Goal: Task Accomplishment & Management: Use online tool/utility

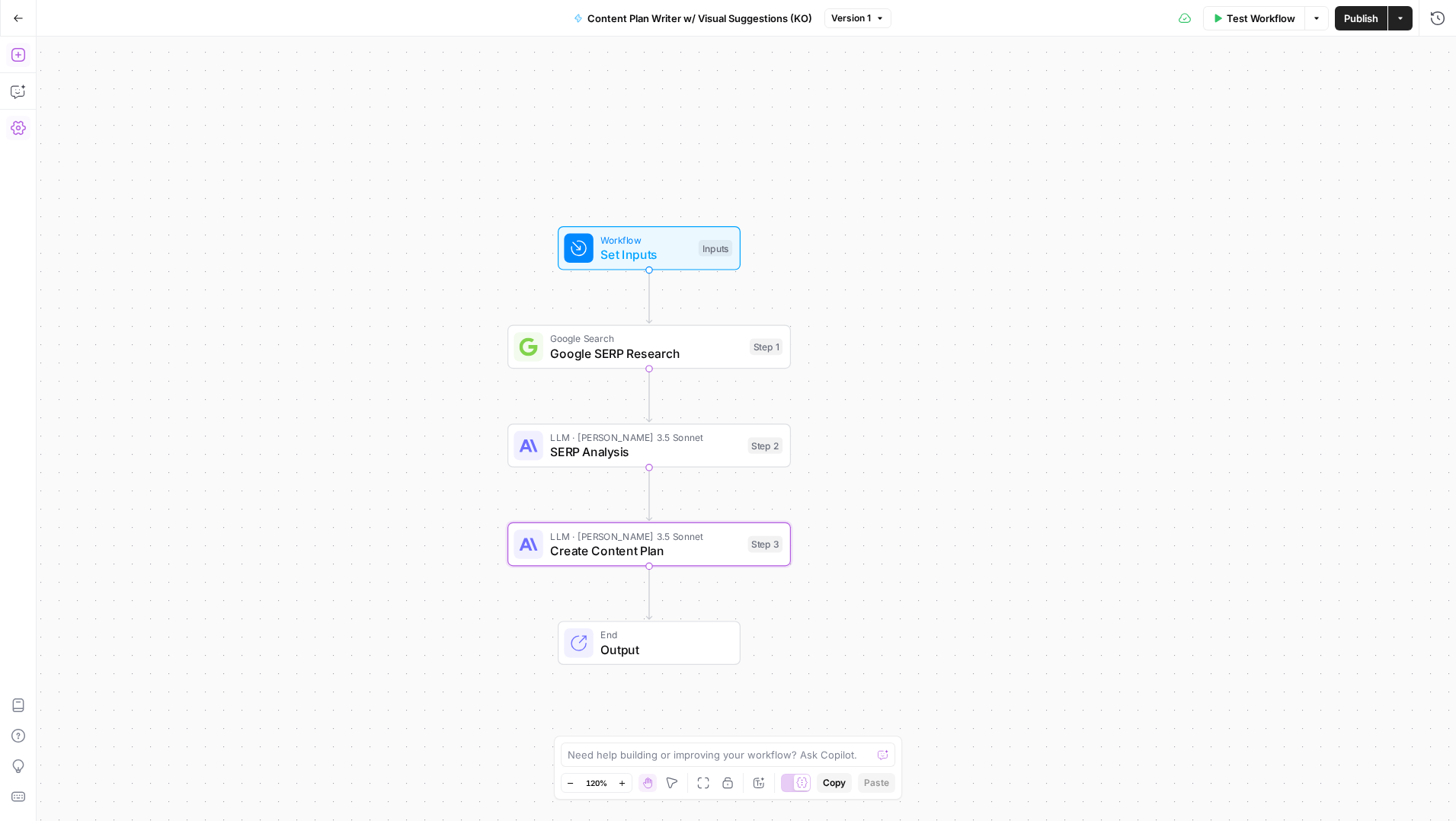
click at [19, 51] on icon "button" at bounding box center [18, 55] width 15 height 15
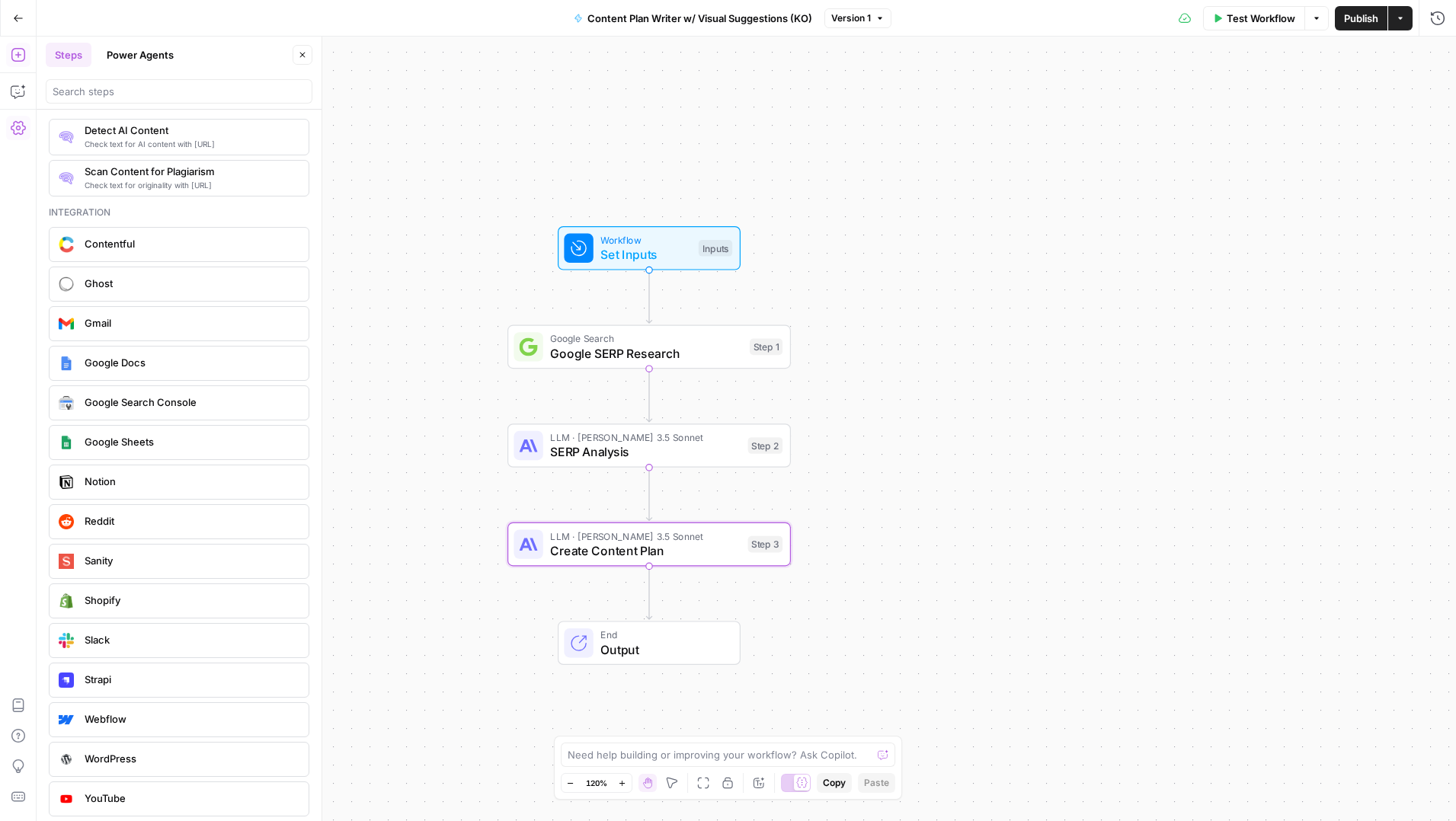
scroll to position [2607, 0]
click at [612, 753] on textarea at bounding box center [719, 755] width 304 height 15
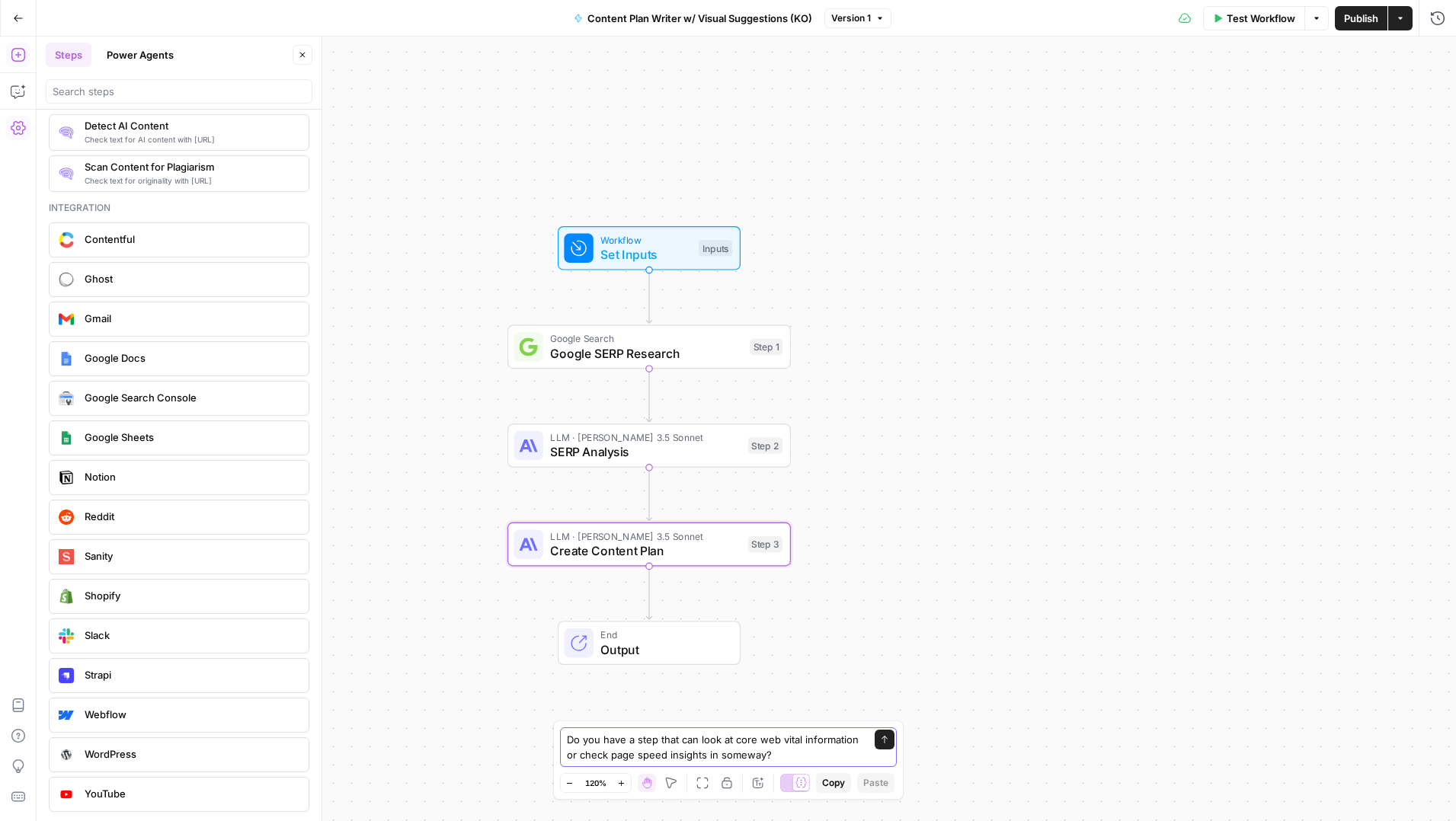
type textarea "Do you have a step that can look at core web vital information or check page sp…"
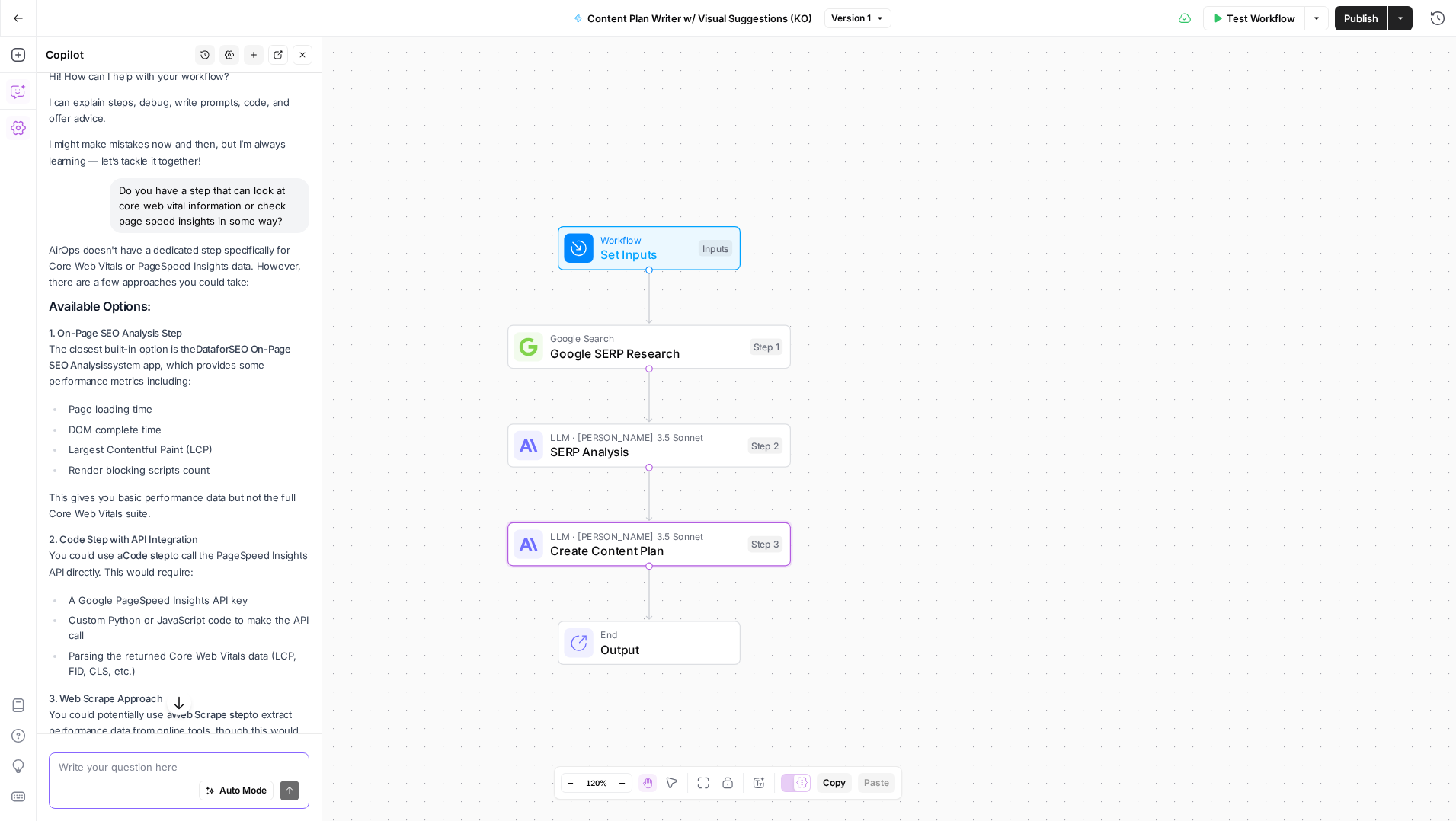
scroll to position [0, 0]
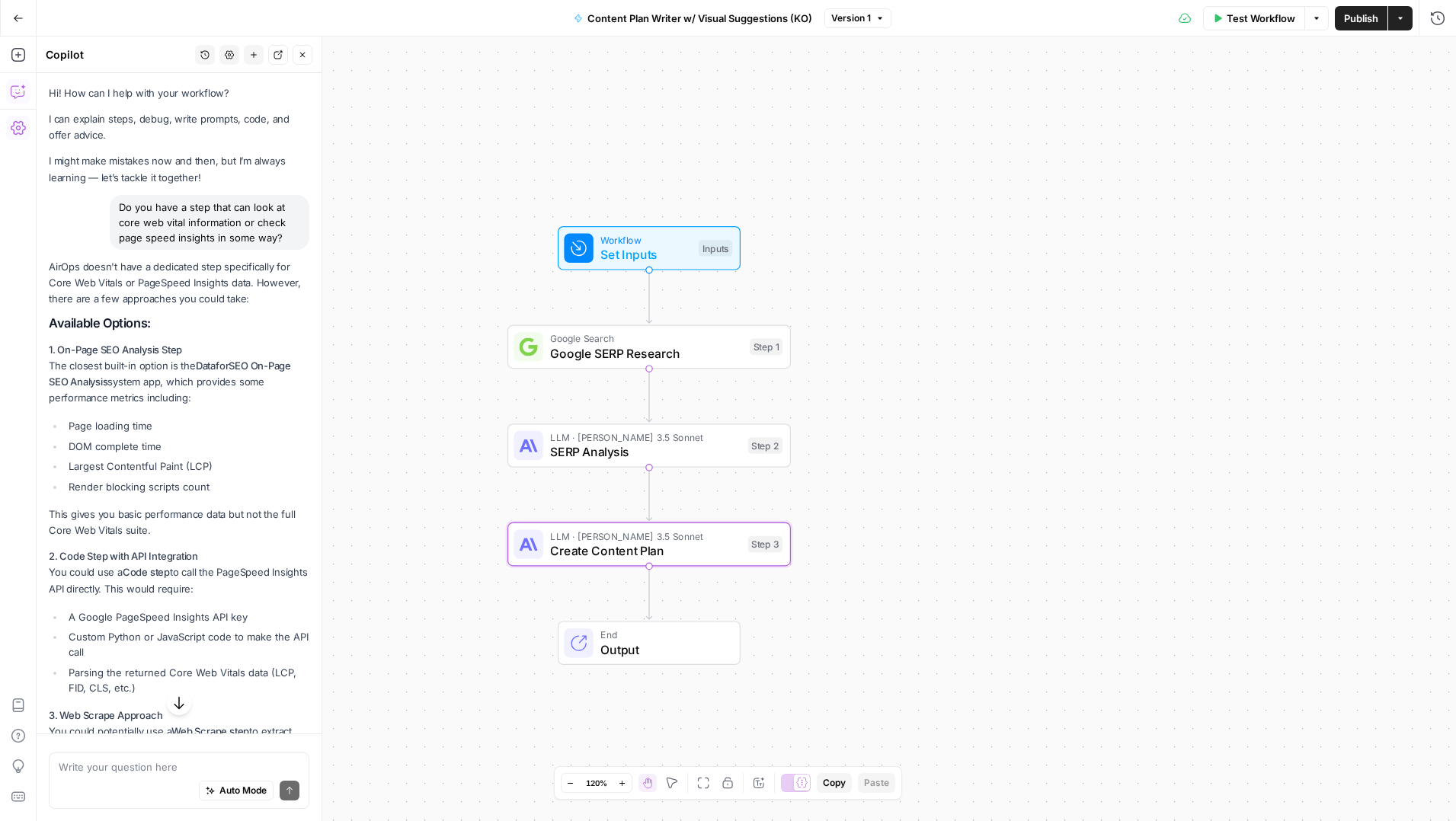
click at [298, 54] on icon "button" at bounding box center [303, 55] width 9 height 9
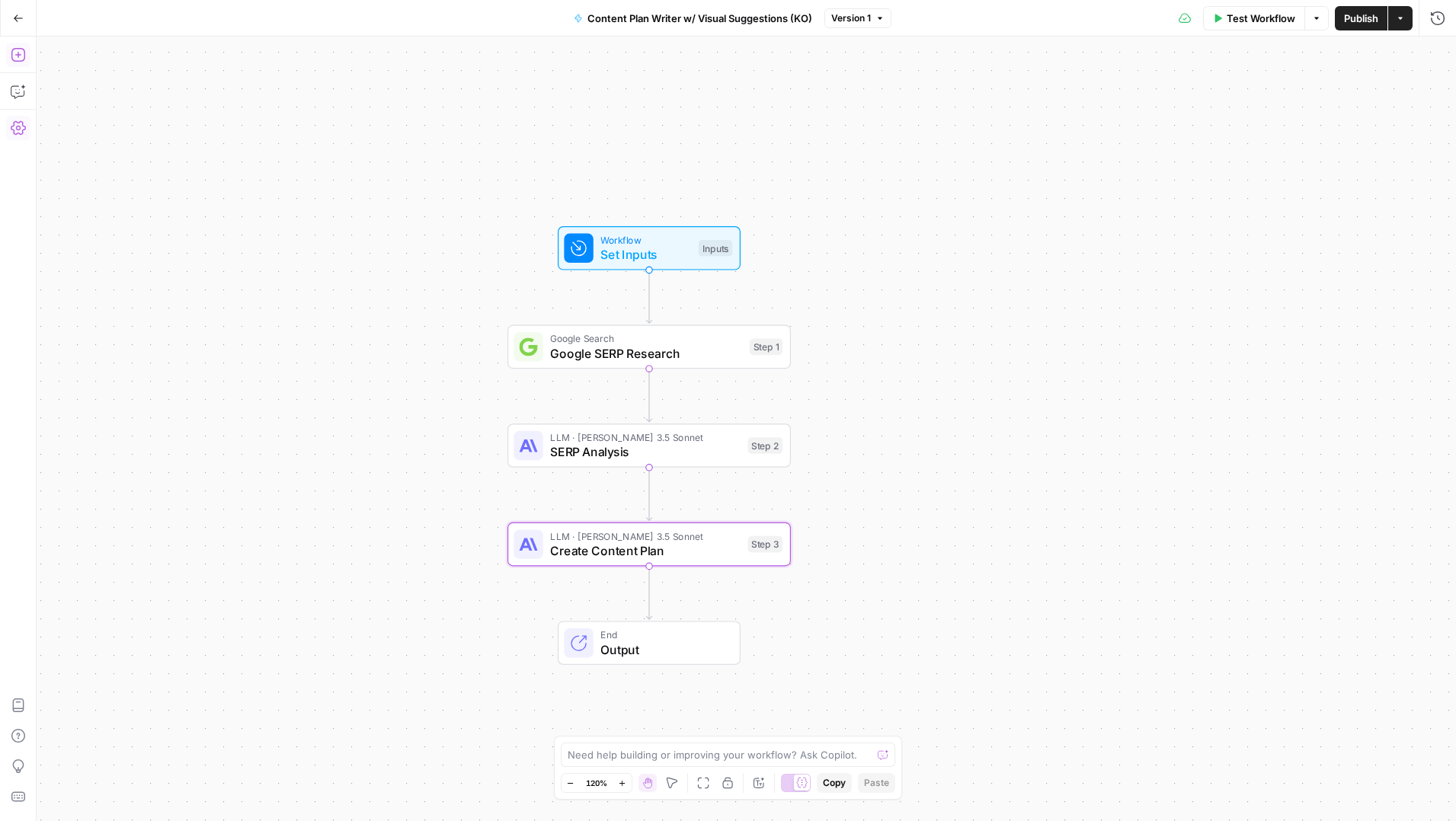
click at [17, 52] on icon "button" at bounding box center [18, 55] width 15 height 15
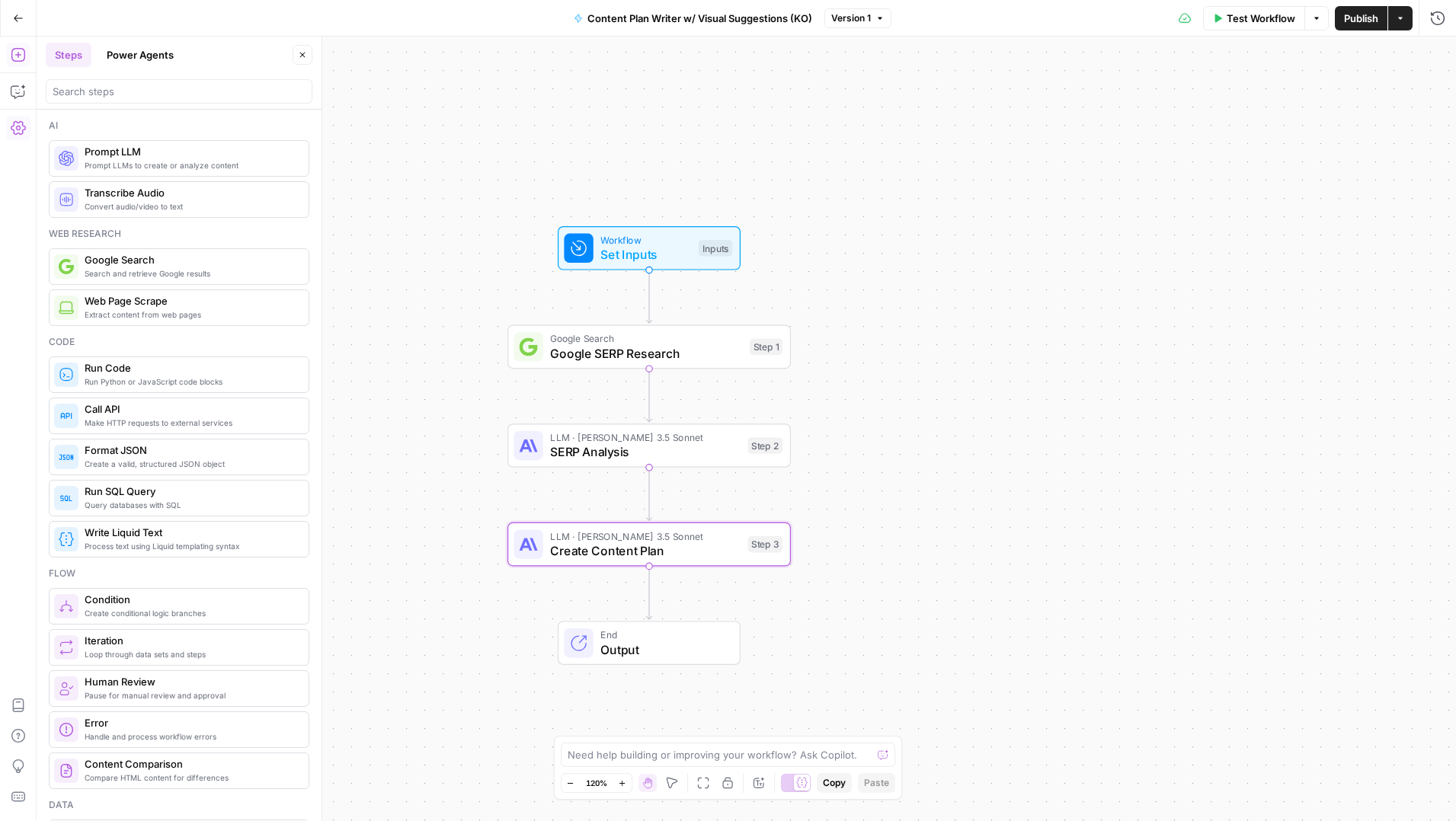
click at [137, 48] on button "Power Agents" at bounding box center [140, 55] width 85 height 24
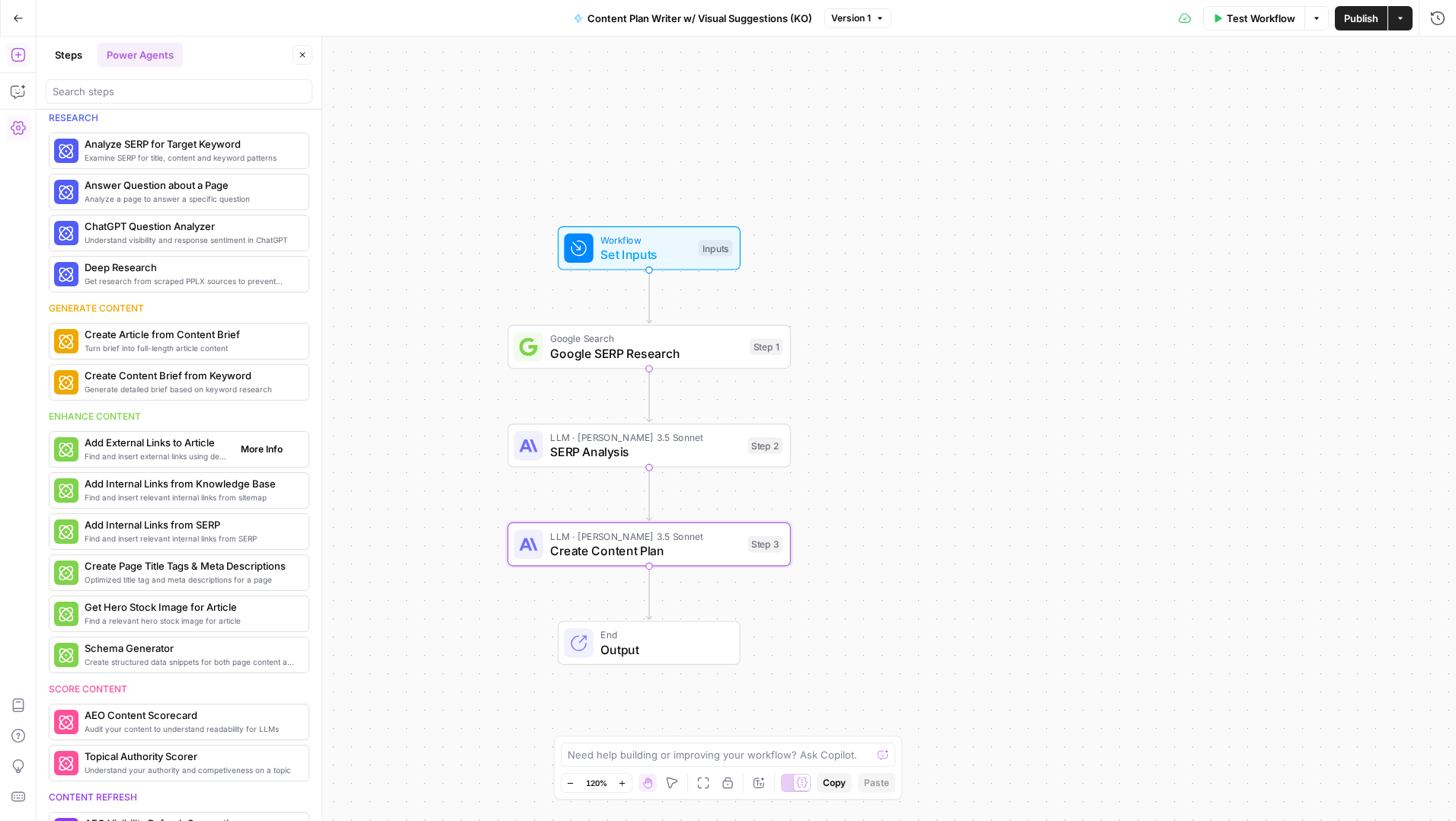
scroll to position [1, 0]
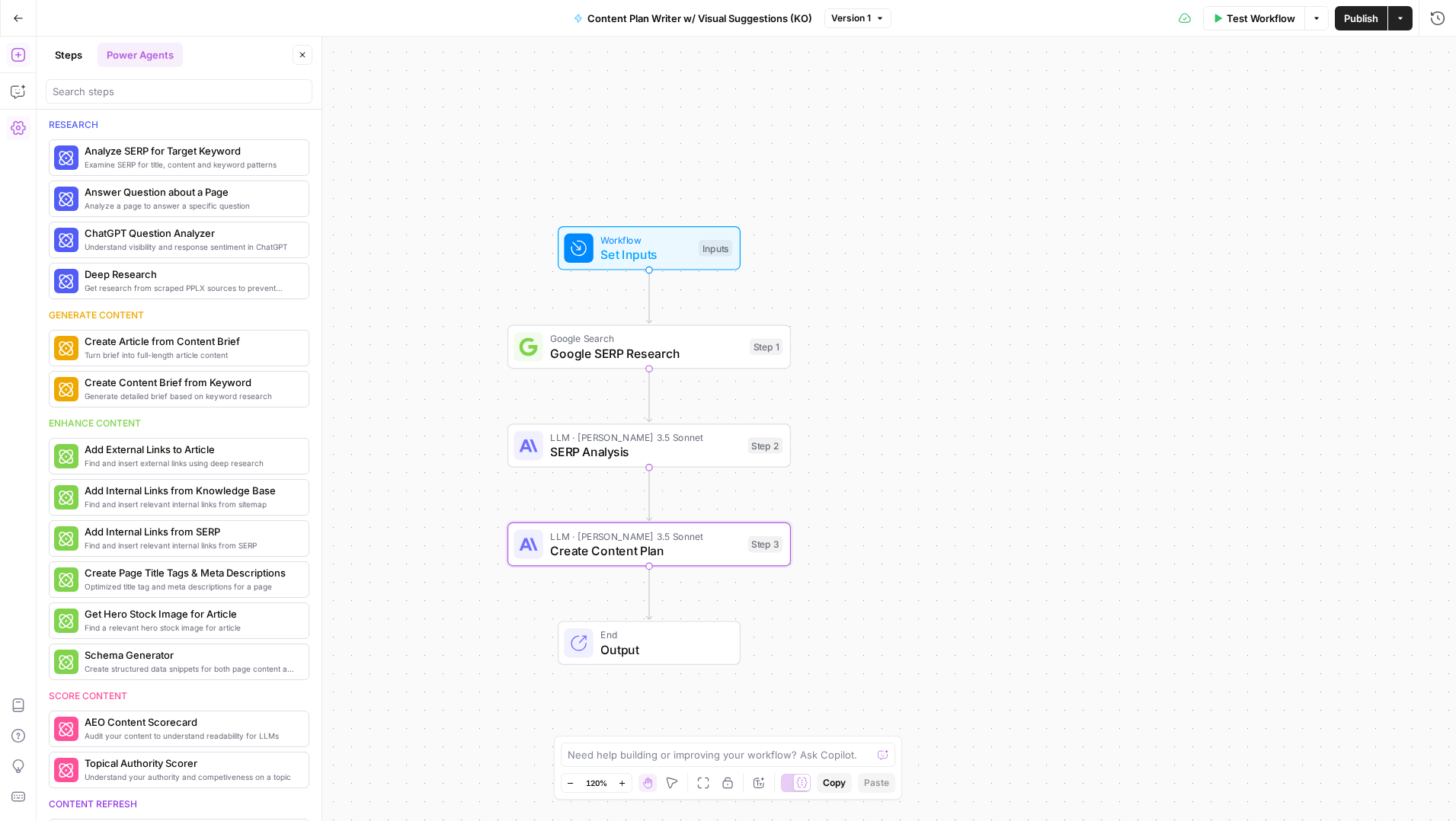
click at [57, 57] on button "Steps" at bounding box center [68, 55] width 46 height 24
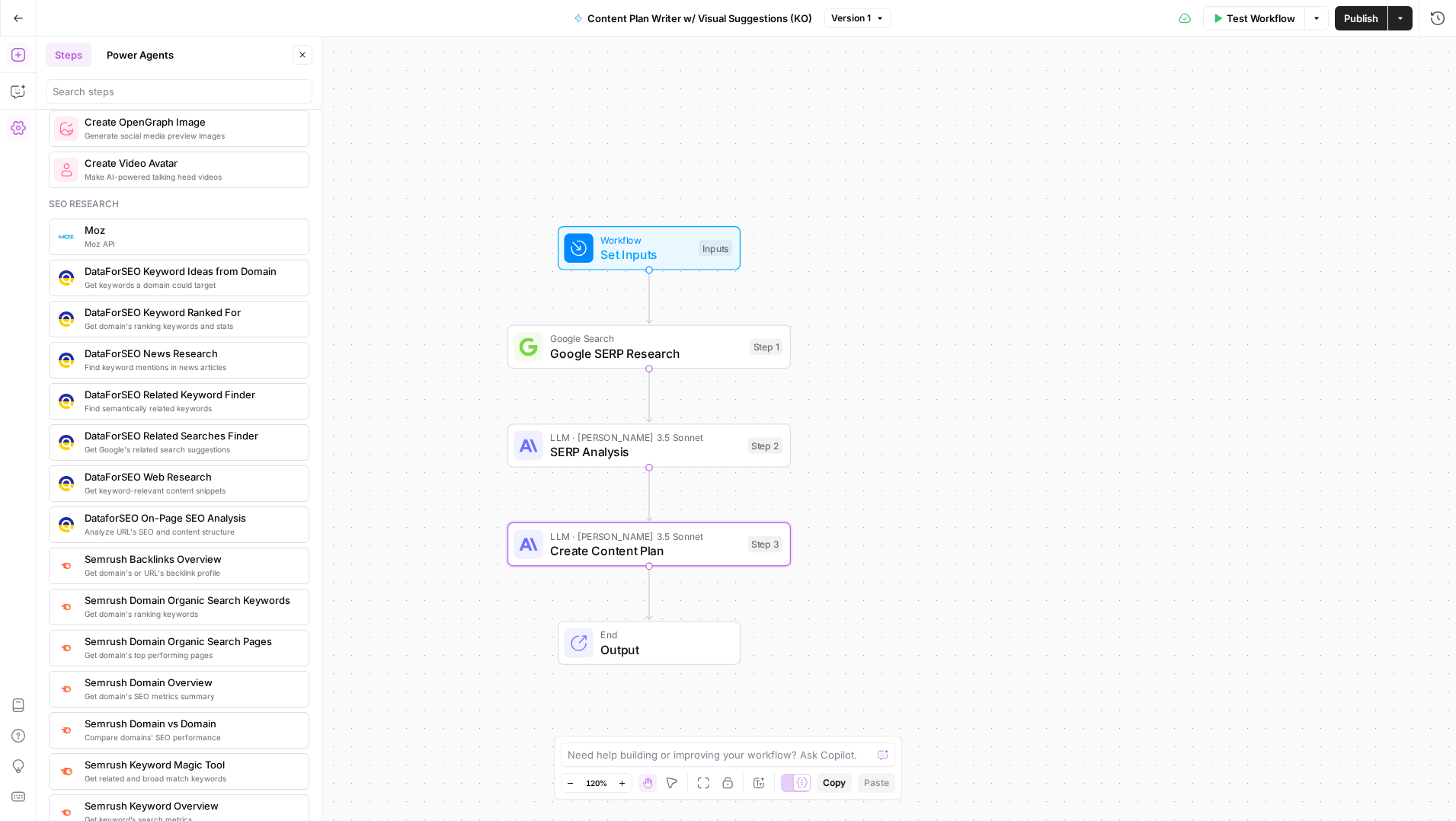
scroll to position [1271, 0]
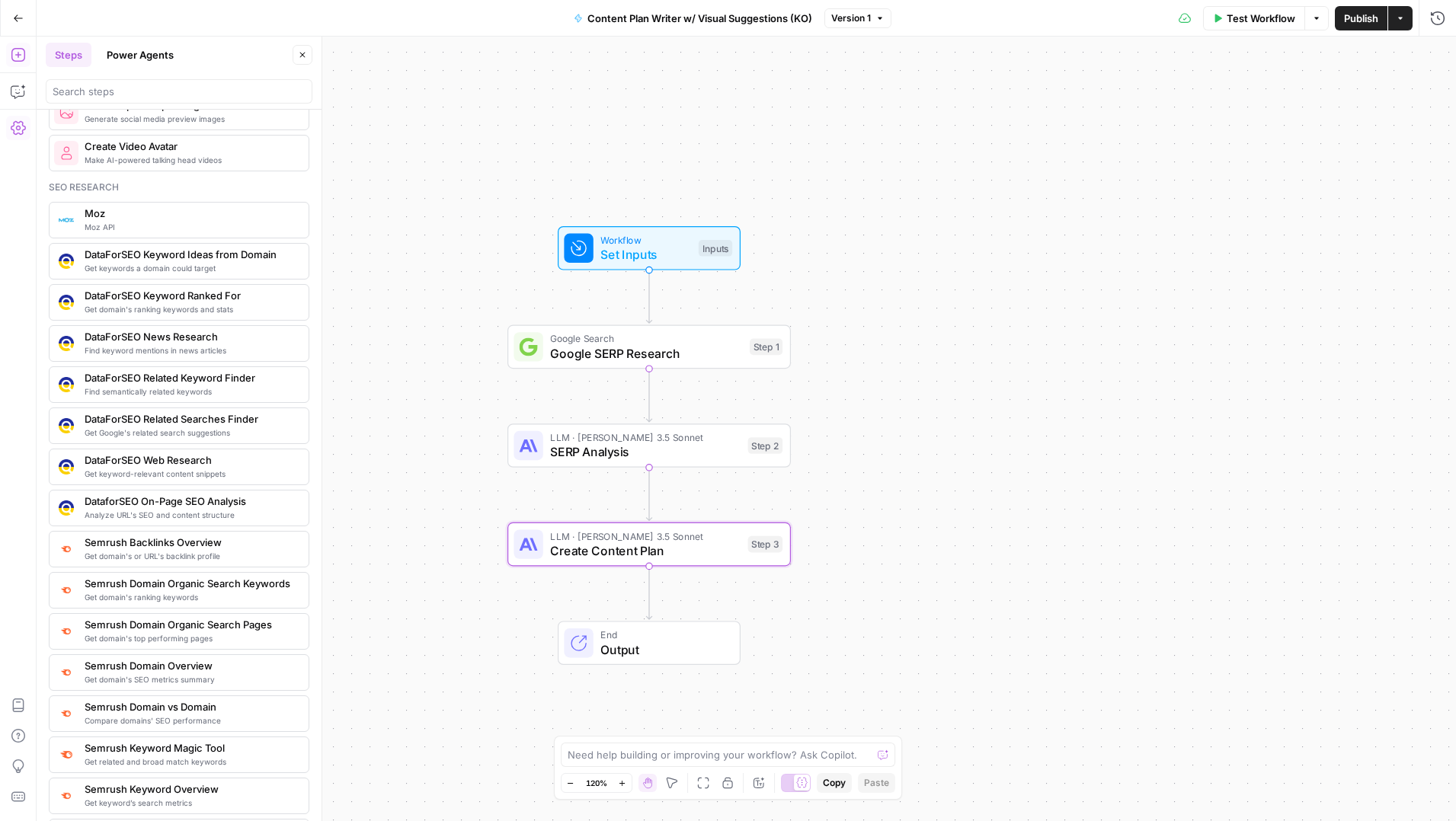
click at [197, 515] on span "Analyze URL's SEO and content structure" at bounding box center [190, 515] width 212 height 13
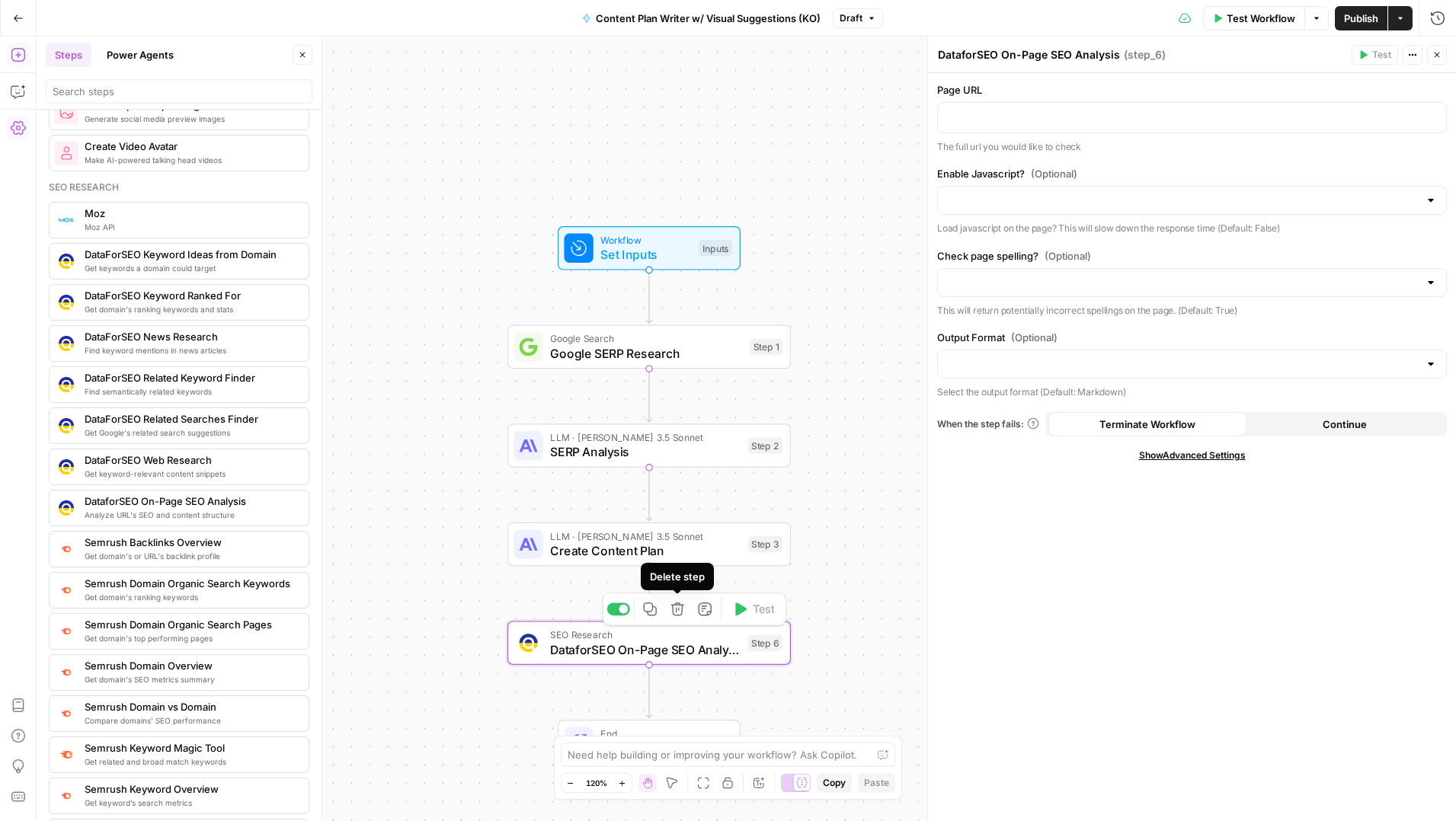
click at [685, 616] on button "Delete step" at bounding box center [678, 608] width 23 height 23
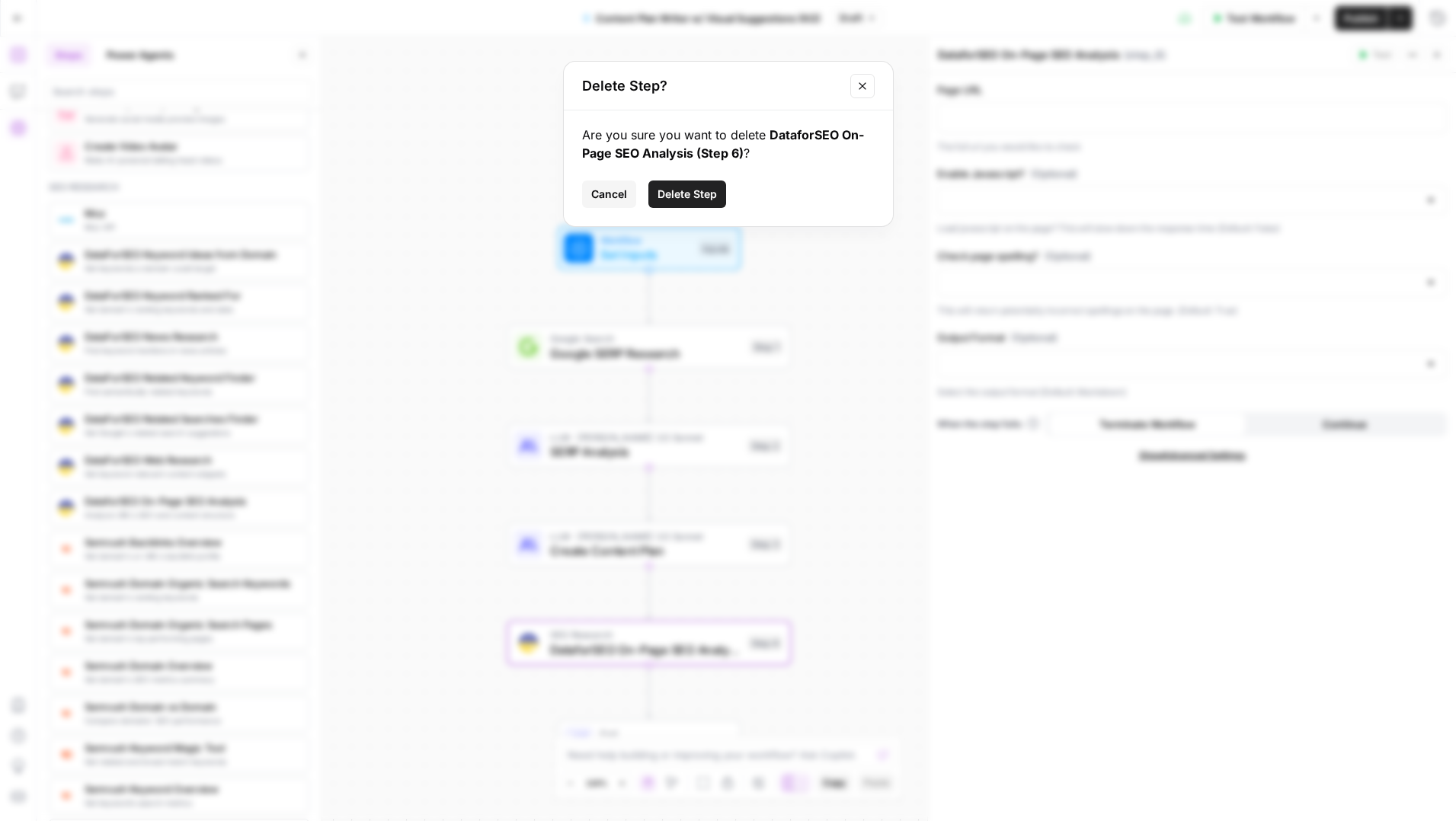
click at [687, 199] on span "Delete Step" at bounding box center [687, 194] width 59 height 15
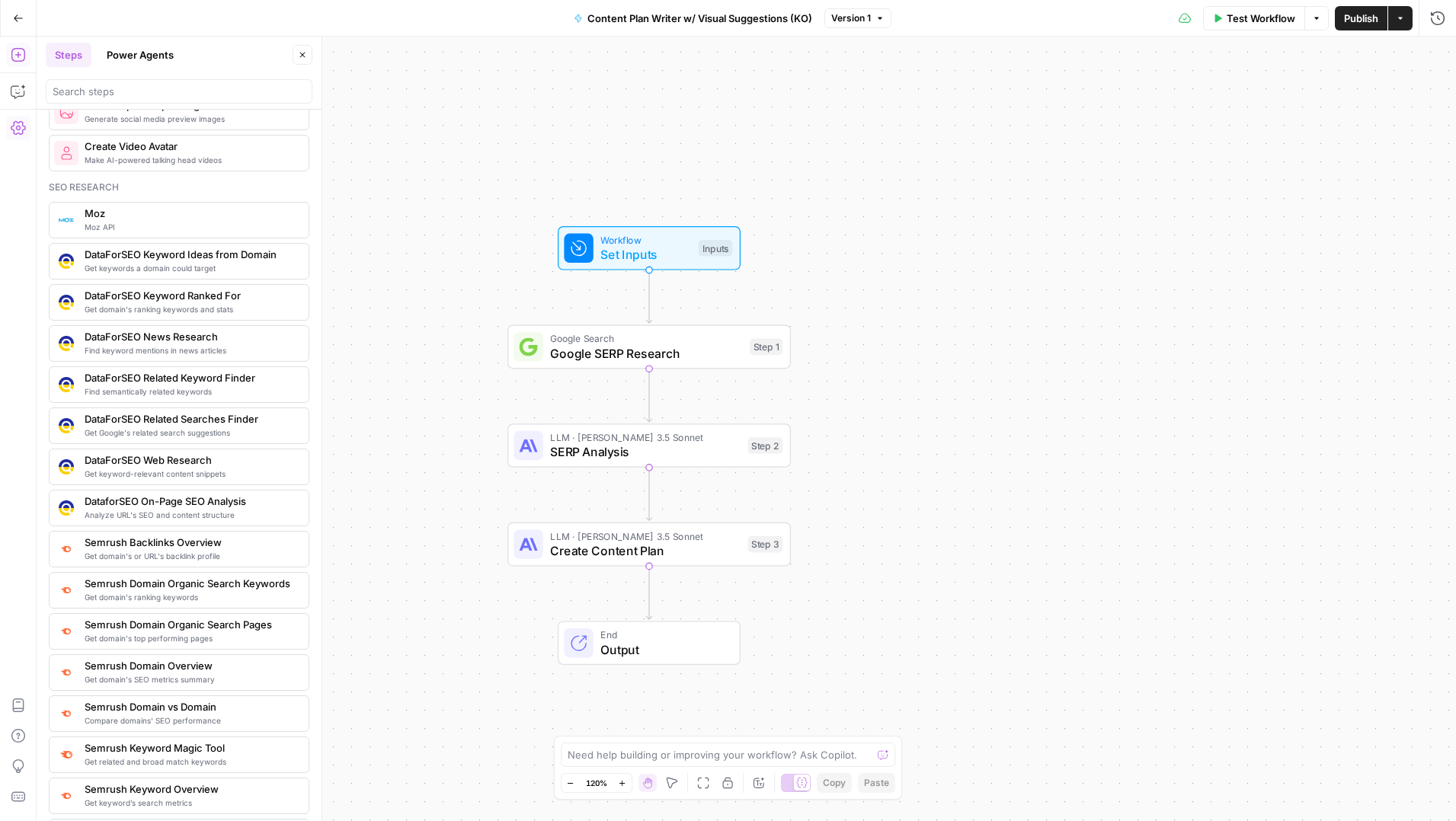
click at [924, 117] on div "Workflow Set Inputs Inputs Google Search Google SERP Research Step 1 LLM · [PER…" at bounding box center [746, 429] width 1419 height 784
click at [13, 22] on icon "button" at bounding box center [18, 18] width 11 height 11
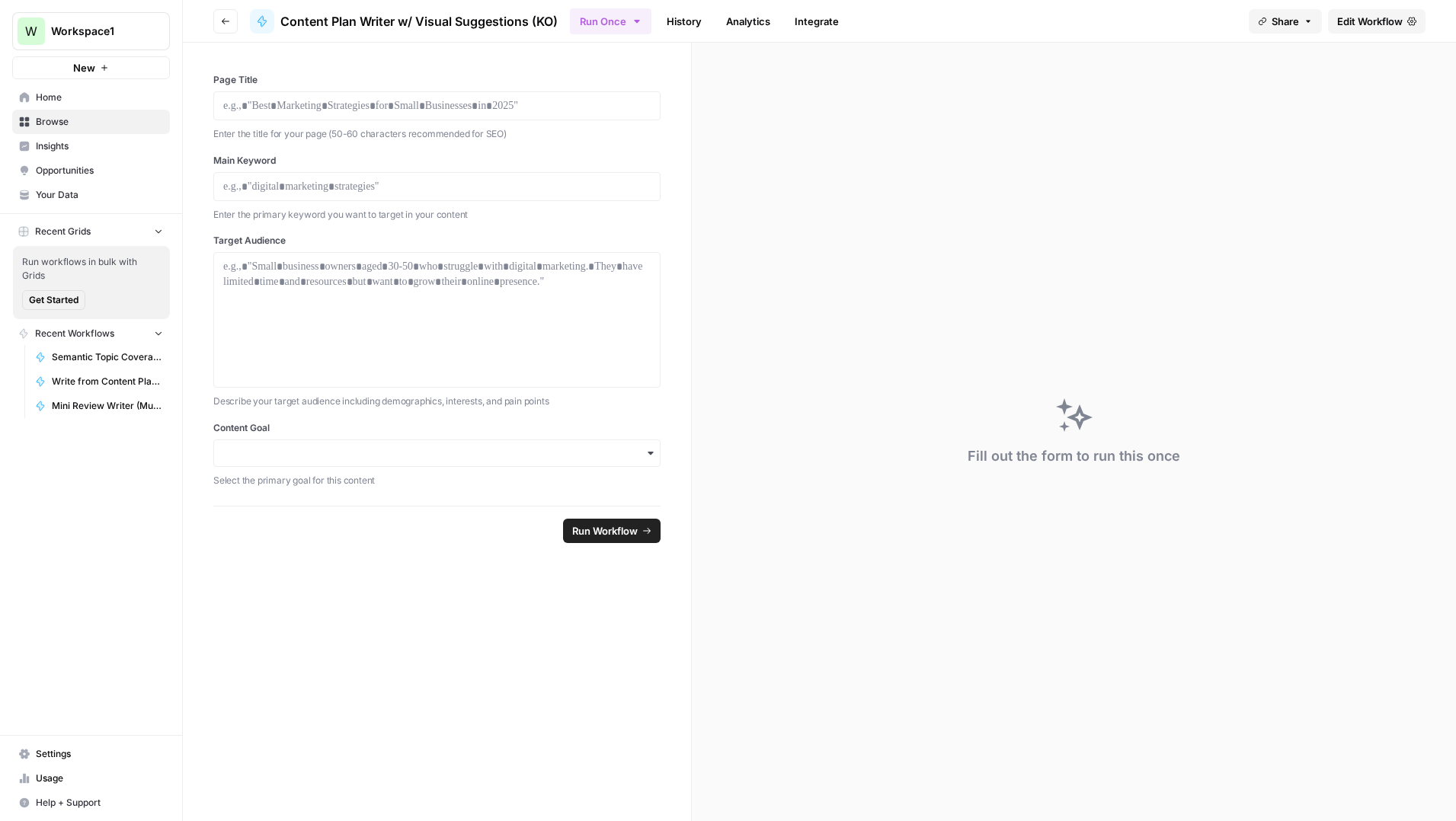
click at [62, 99] on span "Home" at bounding box center [100, 97] width 127 height 13
